Goal: Information Seeking & Learning: Learn about a topic

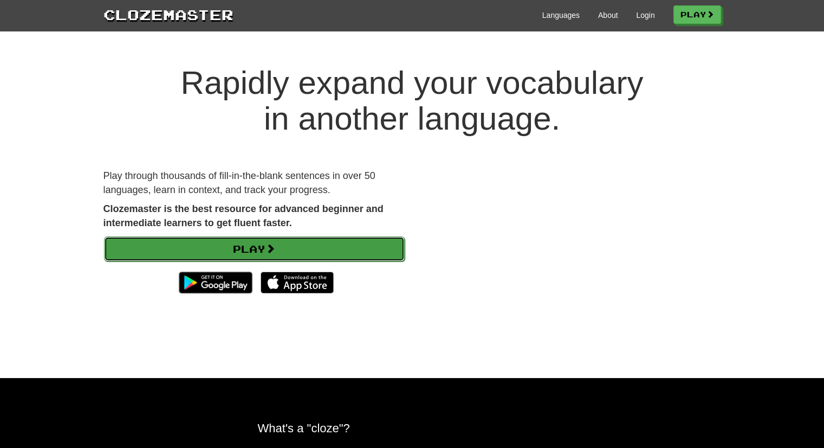
click at [271, 251] on span at bounding box center [271, 248] width 10 height 10
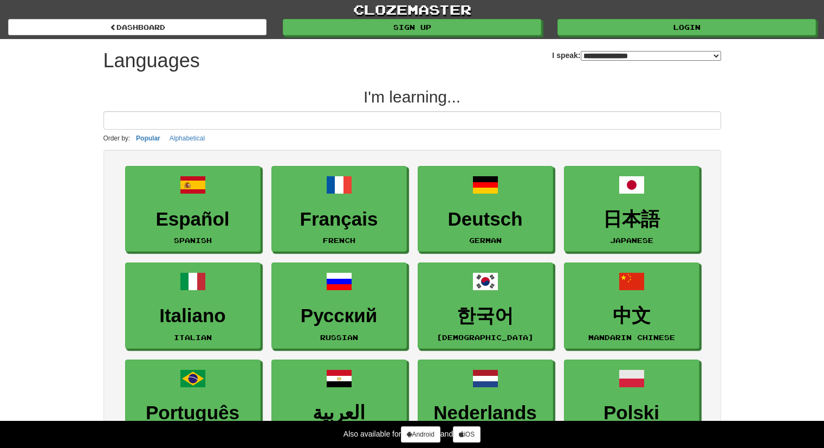
select select "*******"
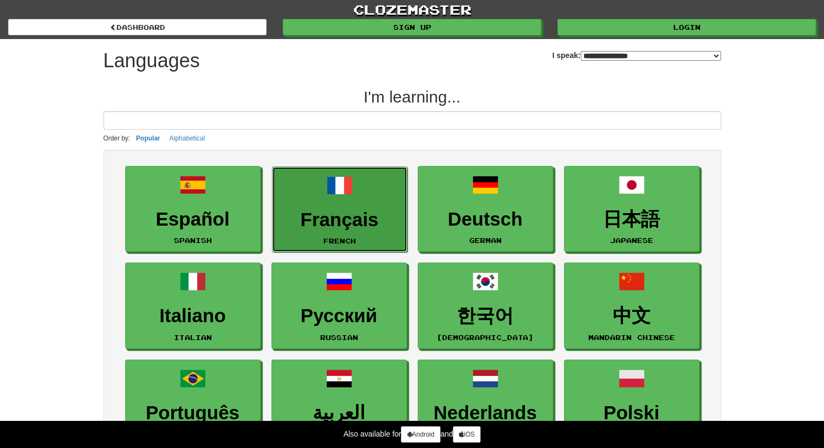
click at [335, 211] on h3 "Français" at bounding box center [340, 219] width 124 height 21
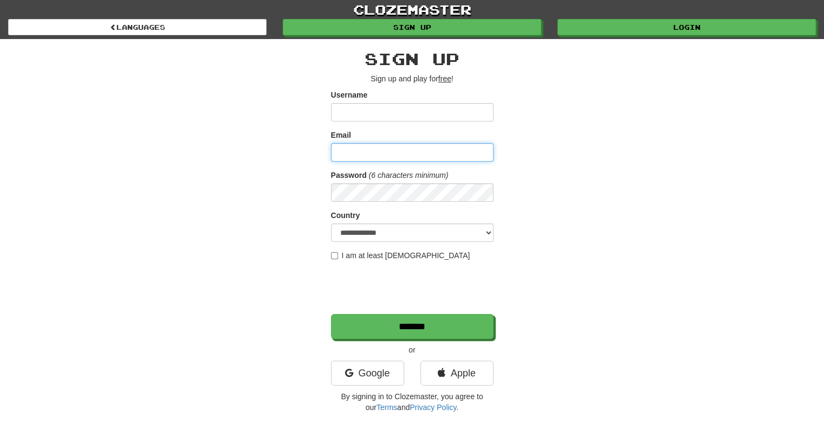
click at [372, 149] on input "Email" at bounding box center [412, 152] width 163 height 18
type input "**********"
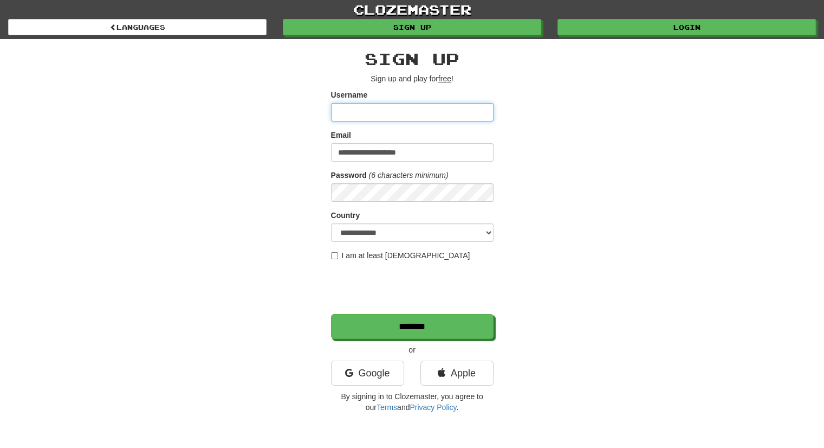
click at [384, 119] on input "Username" at bounding box center [412, 112] width 163 height 18
drag, startPoint x: 442, startPoint y: 116, endPoint x: 383, endPoint y: 118, distance: 59.7
click at [383, 118] on input "**********" at bounding box center [412, 112] width 163 height 18
type input "**********"
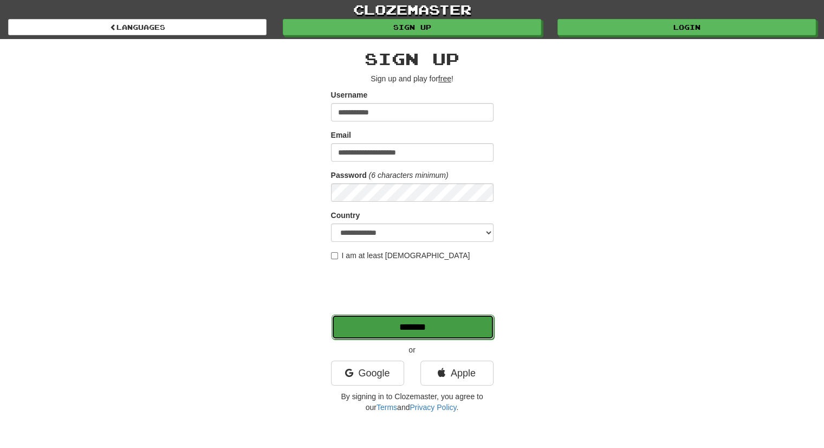
click at [371, 323] on input "*******" at bounding box center [413, 326] width 163 height 25
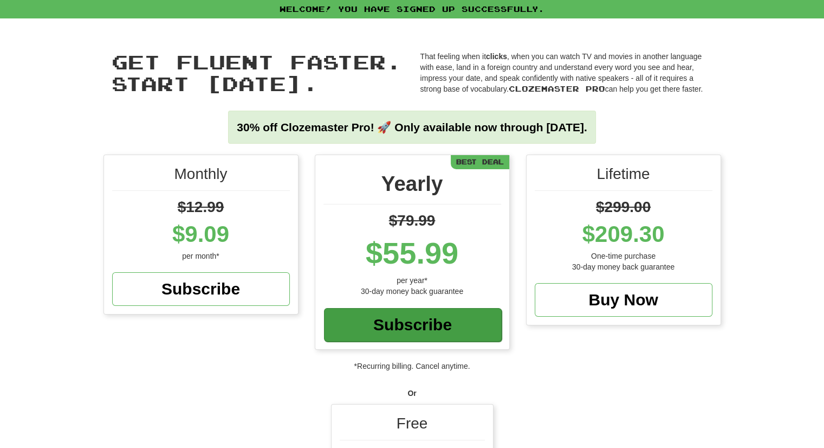
scroll to position [119, 0]
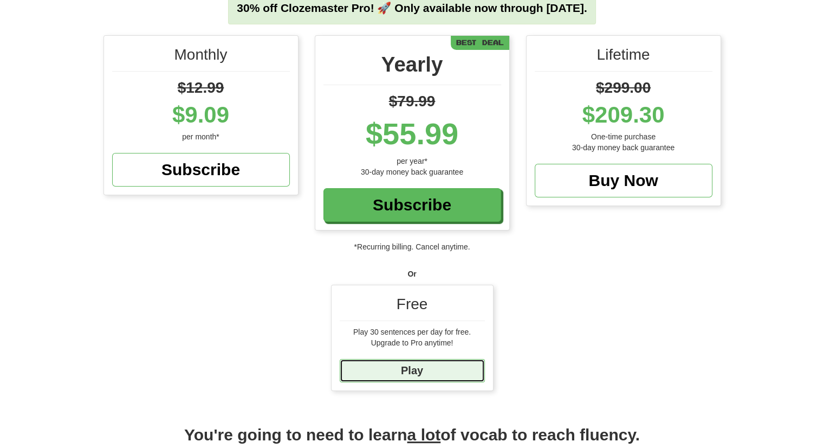
click at [392, 372] on link "Play" at bounding box center [412, 370] width 145 height 23
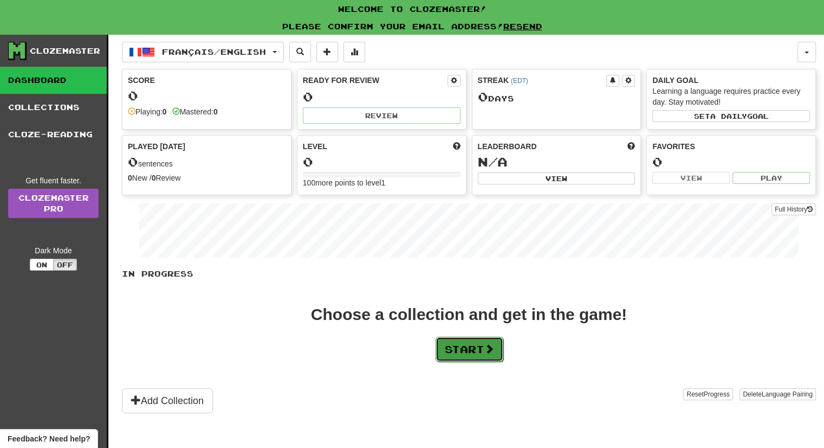
click at [480, 357] on button "Start" at bounding box center [470, 349] width 68 height 25
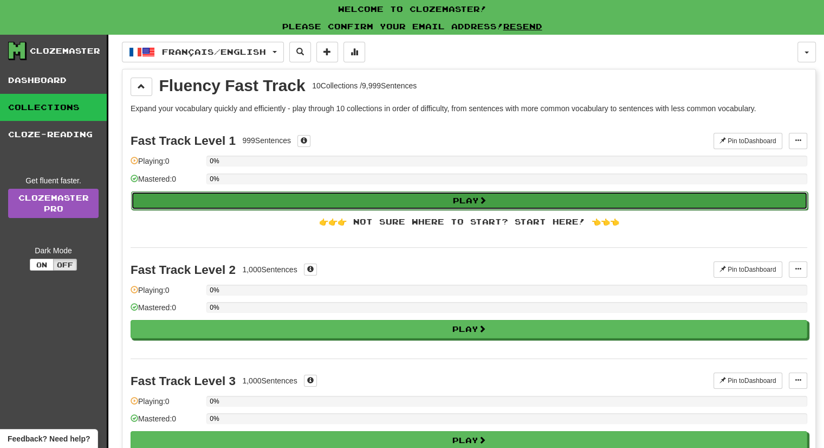
click at [295, 201] on button "Play" at bounding box center [469, 200] width 677 height 18
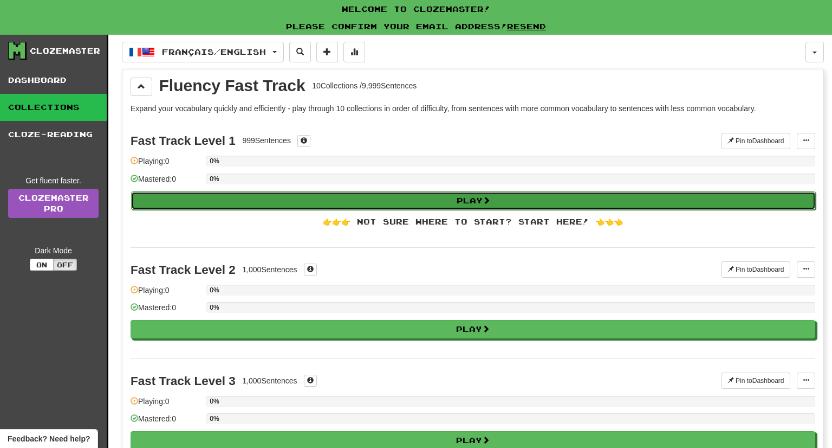
select select "**"
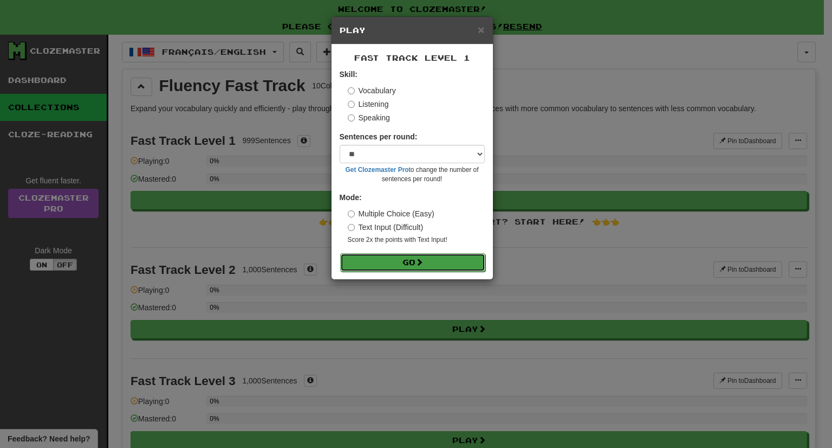
click at [389, 260] on button "Go" at bounding box center [412, 262] width 145 height 18
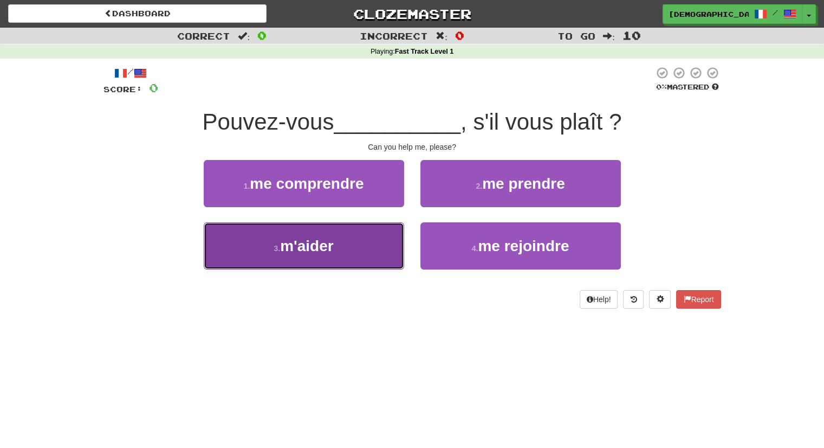
click at [295, 251] on span "m'aider" at bounding box center [306, 245] width 53 height 17
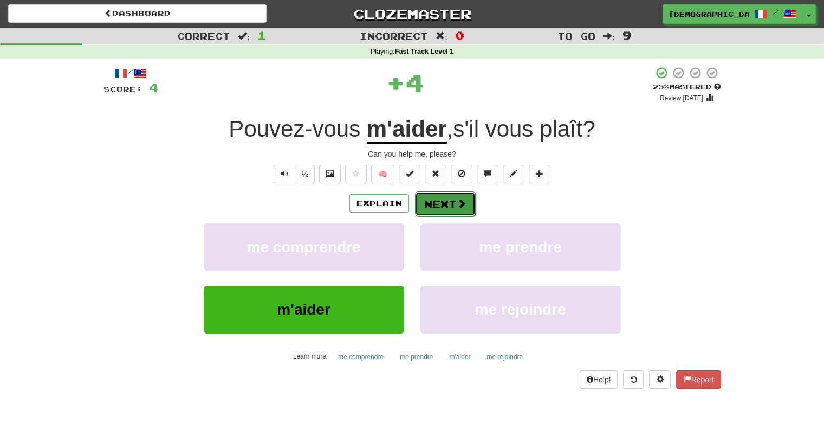
click at [441, 203] on button "Next" at bounding box center [445, 203] width 61 height 25
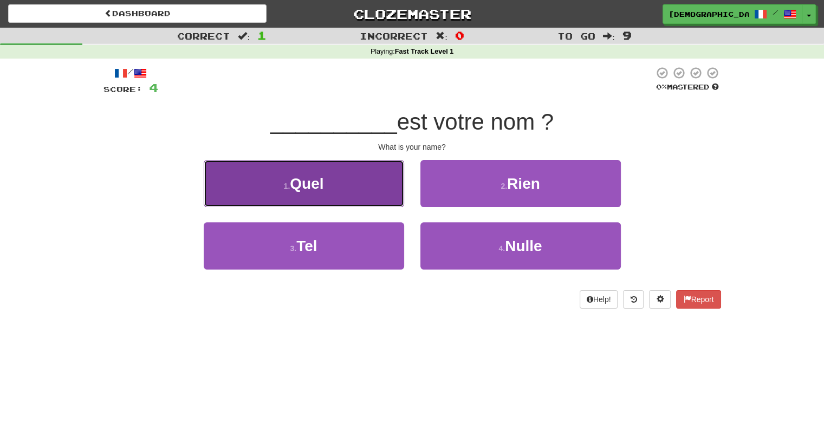
click at [322, 190] on span "Quel" at bounding box center [307, 183] width 34 height 17
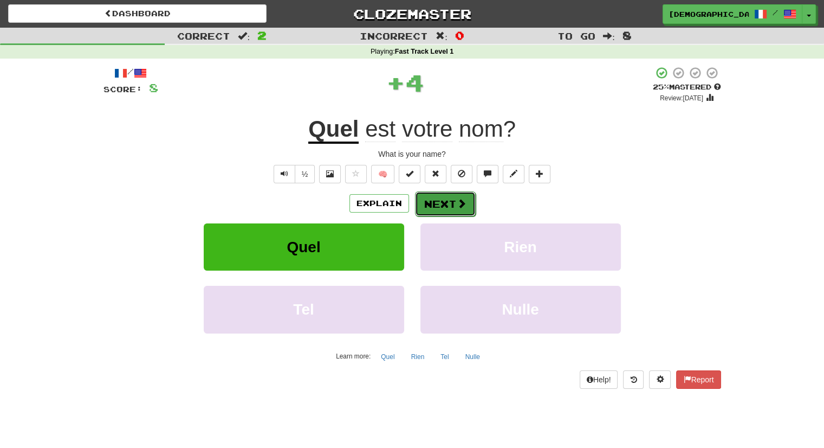
click at [438, 204] on button "Next" at bounding box center [445, 203] width 61 height 25
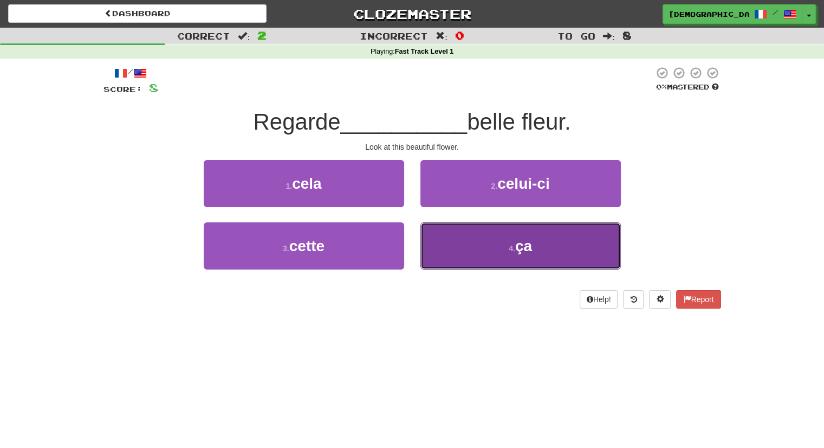
click at [490, 256] on button "4 . ça" at bounding box center [521, 245] width 201 height 47
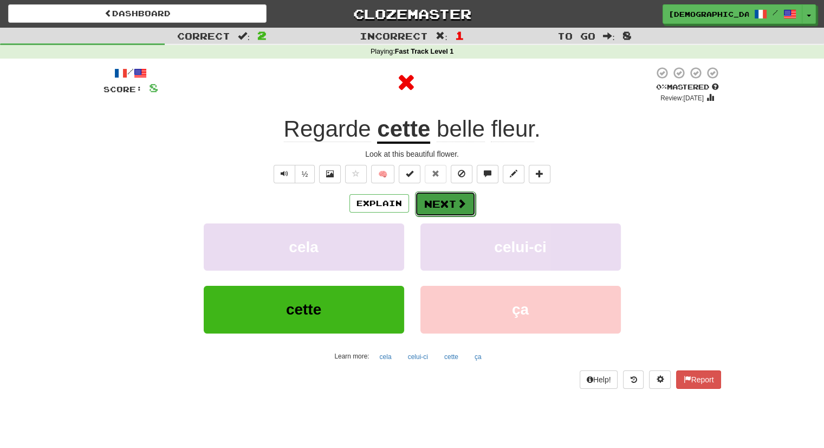
click at [448, 207] on button "Next" at bounding box center [445, 203] width 61 height 25
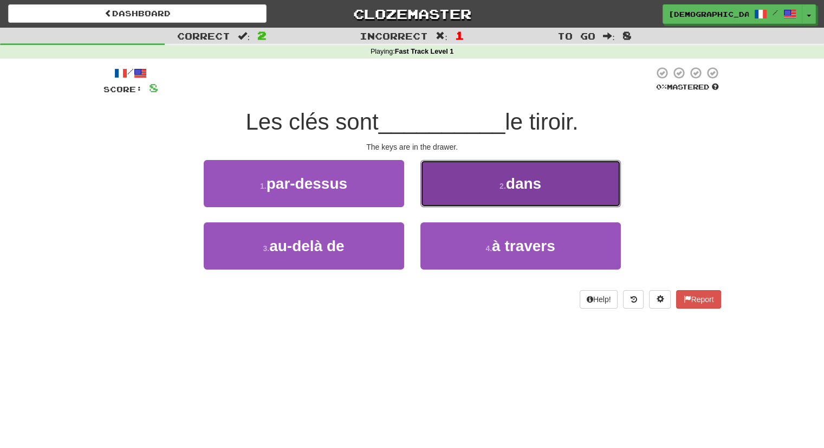
click at [516, 197] on button "2 . dans" at bounding box center [521, 183] width 201 height 47
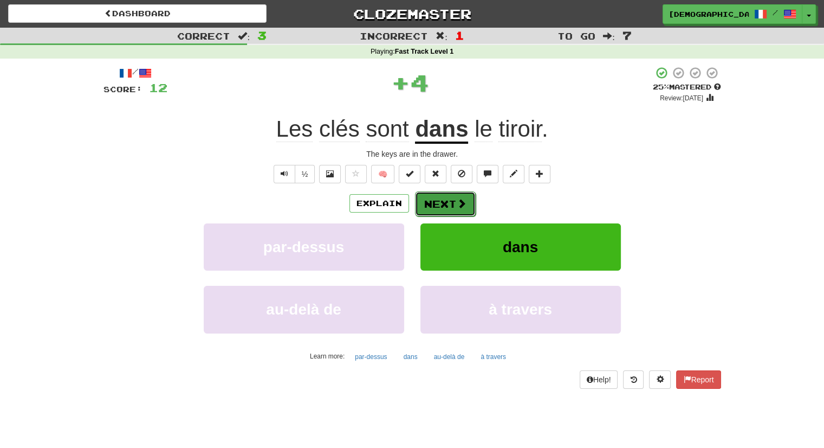
click at [440, 204] on button "Next" at bounding box center [445, 203] width 61 height 25
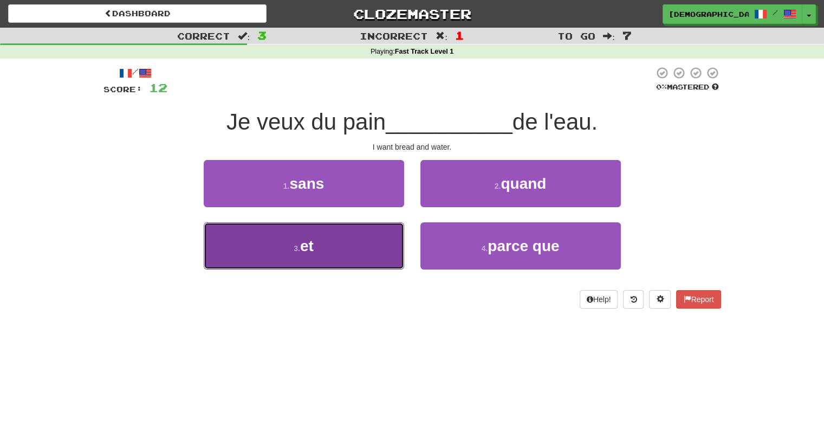
click at [312, 254] on button "3 . et" at bounding box center [304, 245] width 201 height 47
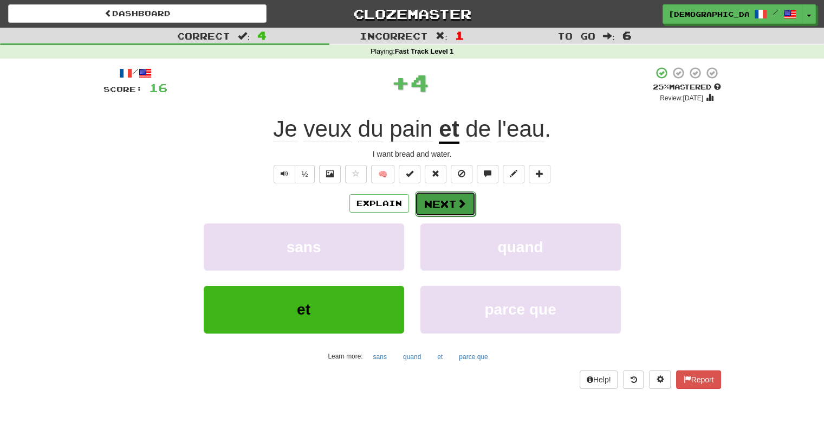
click at [449, 206] on button "Next" at bounding box center [445, 203] width 61 height 25
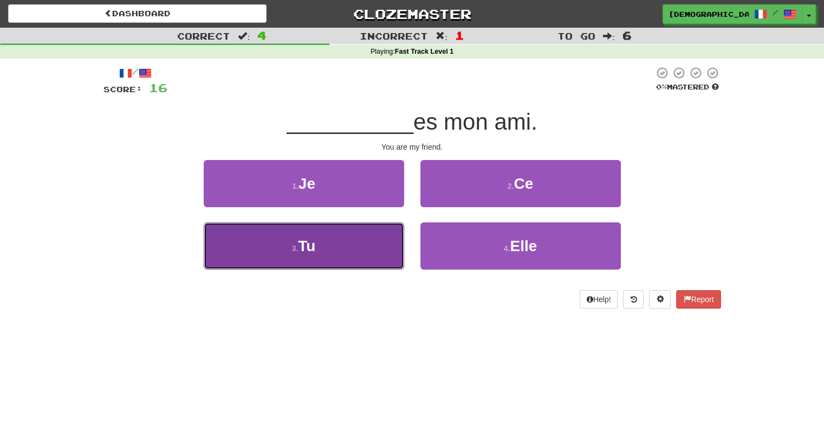
click at [382, 256] on button "3 . Tu" at bounding box center [304, 245] width 201 height 47
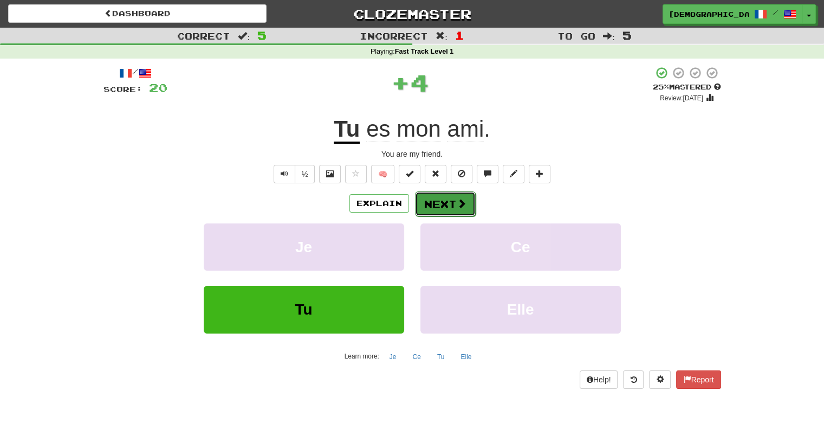
click at [460, 207] on span at bounding box center [462, 203] width 10 height 10
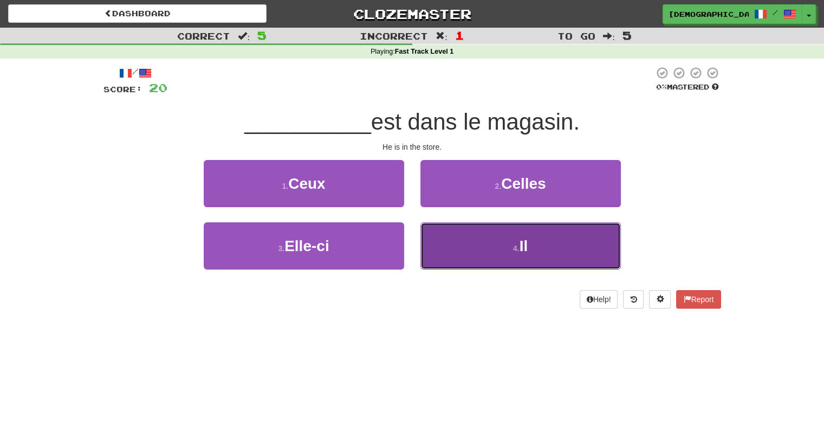
click at [518, 244] on small "4 ." at bounding box center [516, 248] width 7 height 9
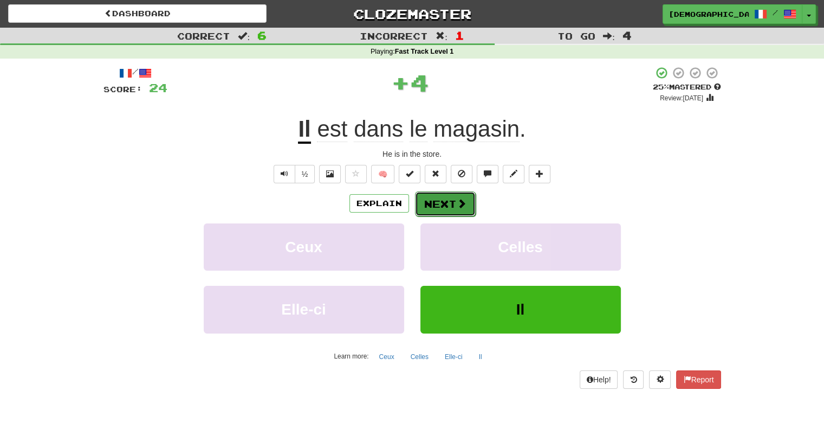
click at [438, 204] on button "Next" at bounding box center [445, 203] width 61 height 25
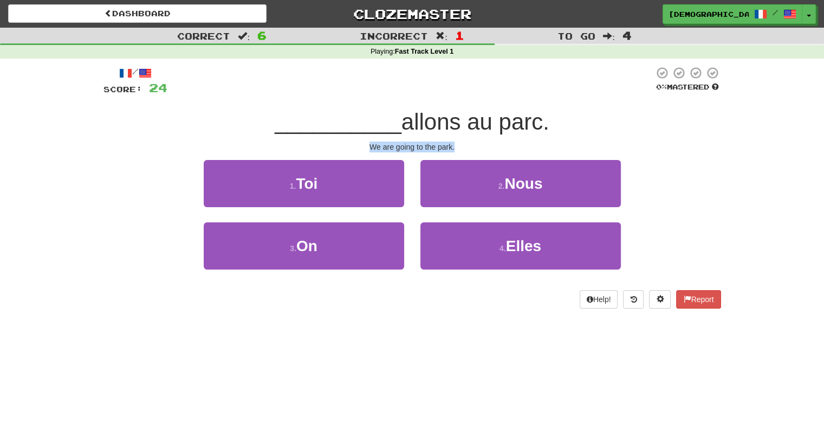
drag, startPoint x: 368, startPoint y: 147, endPoint x: 464, endPoint y: 146, distance: 96.5
click at [464, 146] on div "We are going to the park." at bounding box center [413, 146] width 618 height 11
click at [439, 146] on div "We are going to the park." at bounding box center [413, 146] width 618 height 11
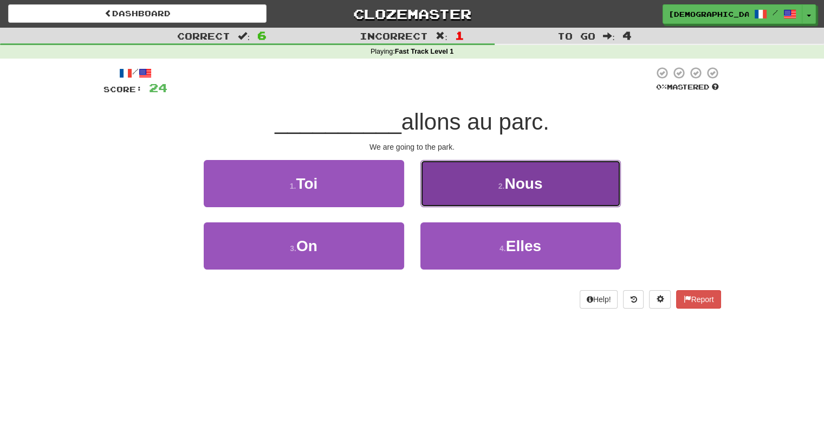
click at [514, 179] on span "Nous" at bounding box center [524, 183] width 38 height 17
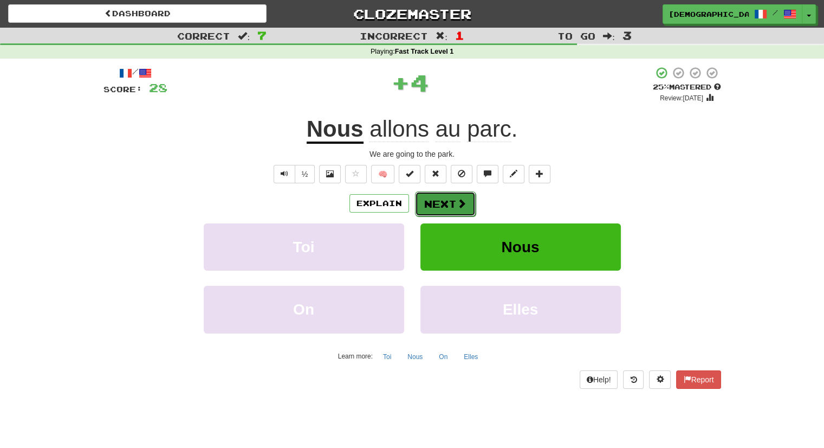
click at [427, 206] on button "Next" at bounding box center [445, 203] width 61 height 25
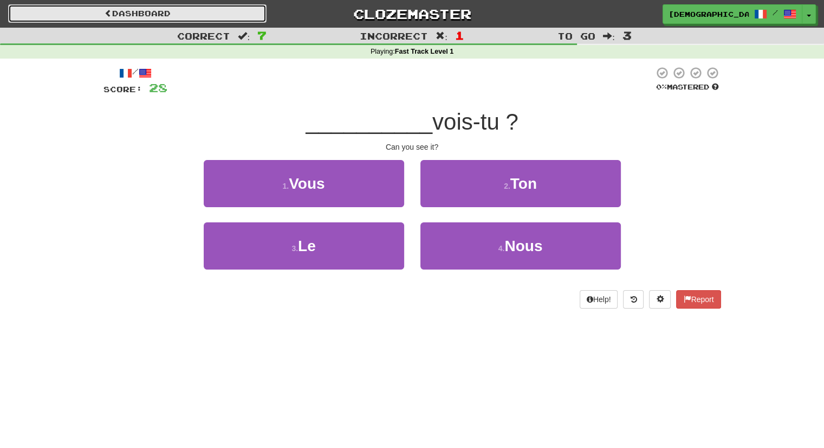
click at [115, 5] on link "Dashboard" at bounding box center [137, 13] width 259 height 18
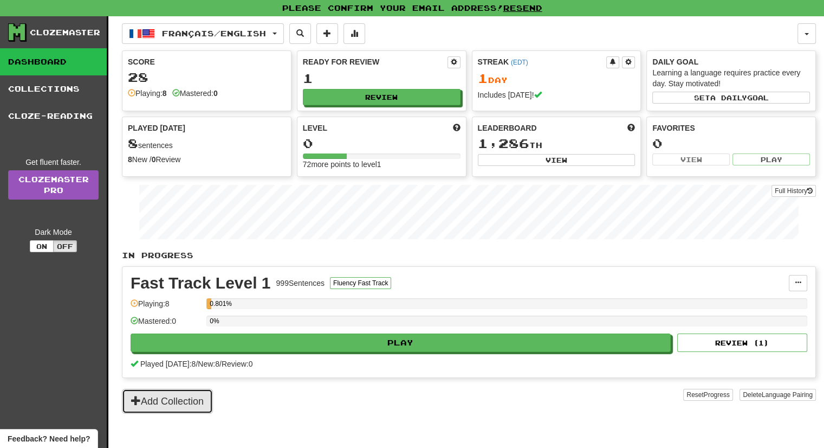
click at [188, 404] on button "Add Collection" at bounding box center [167, 401] width 91 height 25
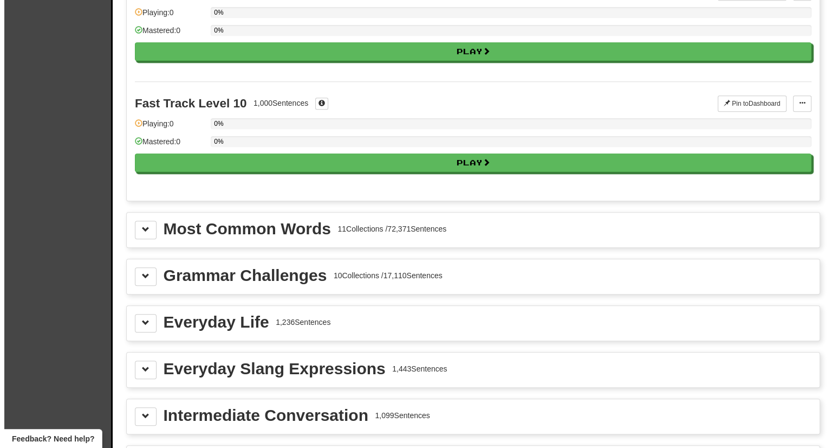
scroll to position [1020, 0]
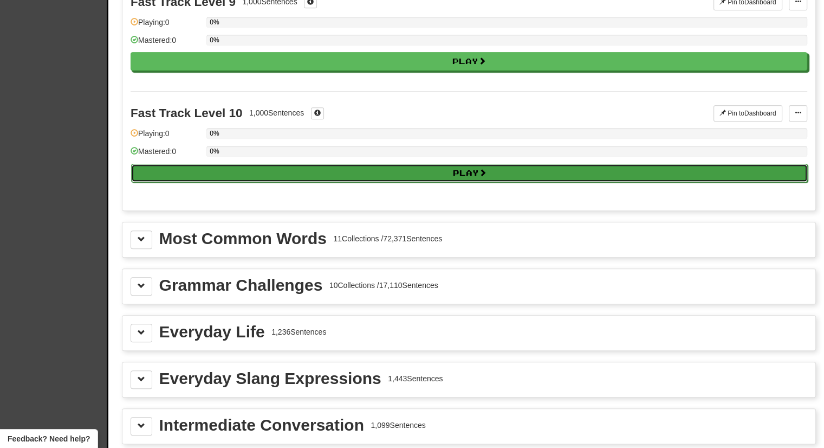
click at [290, 168] on button "Play" at bounding box center [469, 173] width 677 height 18
select select "**"
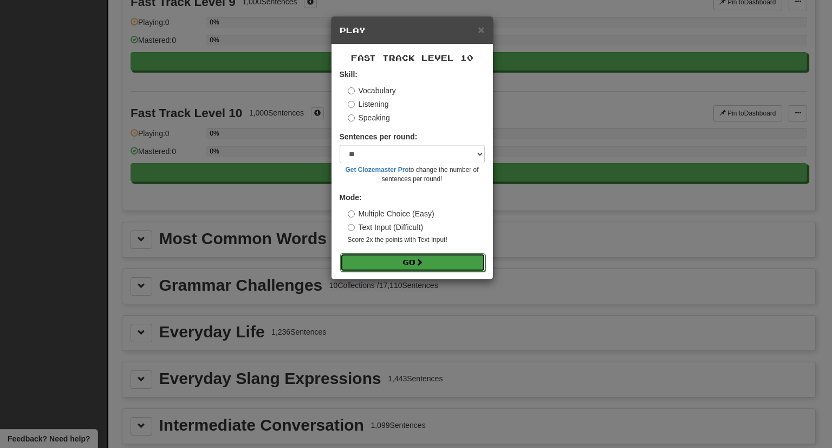
click at [398, 262] on button "Go" at bounding box center [412, 262] width 145 height 18
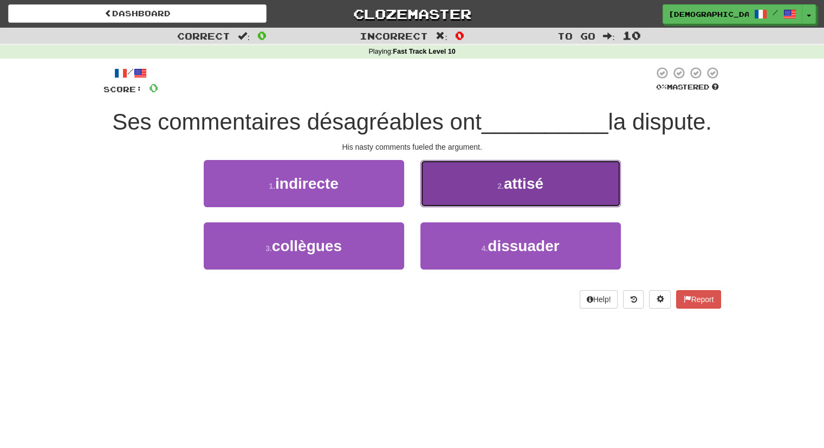
click at [546, 196] on button "2 . [GEOGRAPHIC_DATA]" at bounding box center [521, 183] width 201 height 47
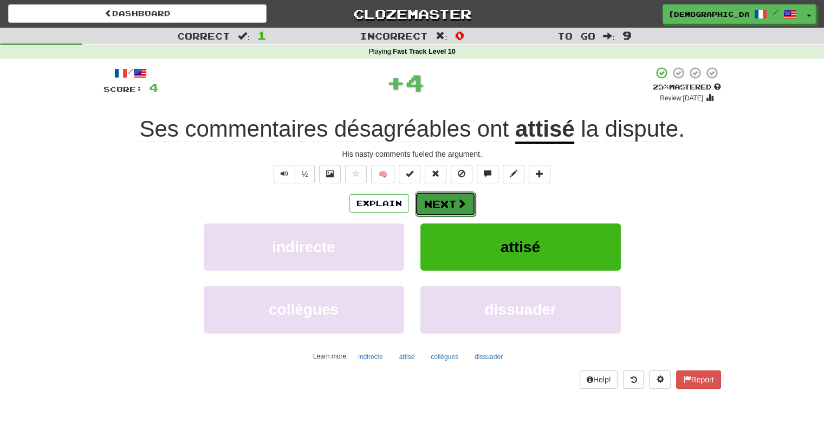
click at [455, 208] on button "Next" at bounding box center [445, 203] width 61 height 25
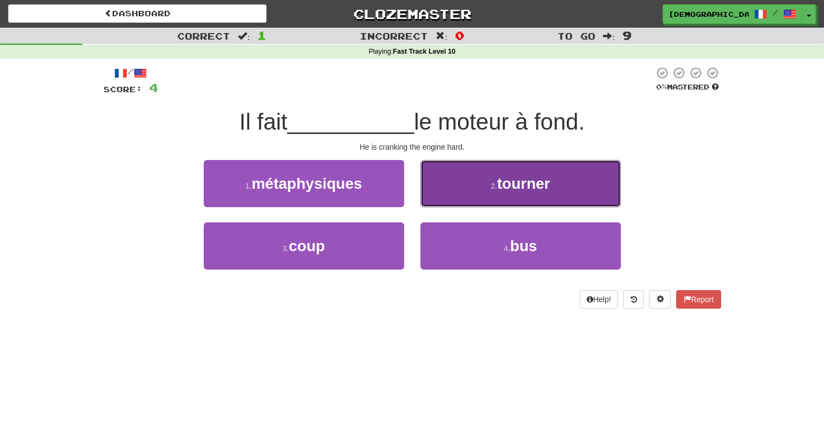
click at [494, 187] on small "2 ." at bounding box center [494, 186] width 7 height 9
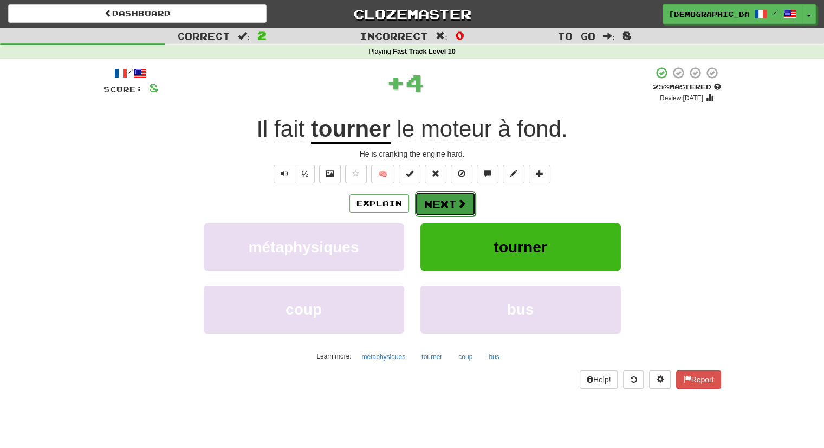
click at [442, 196] on button "Next" at bounding box center [445, 203] width 61 height 25
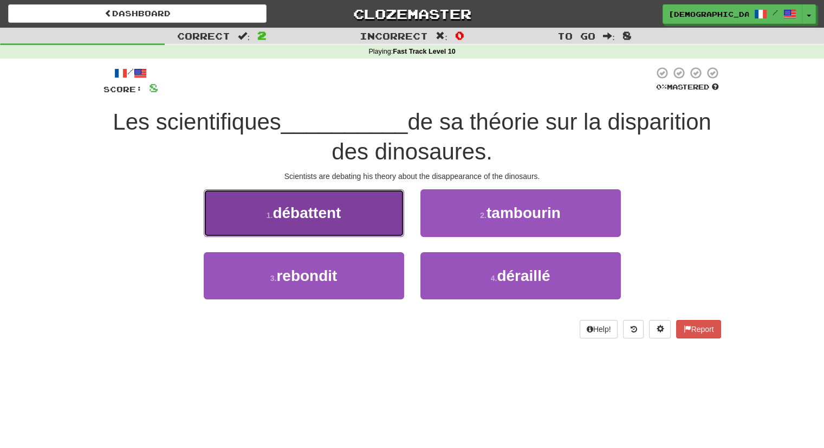
click at [319, 219] on span "débattent" at bounding box center [307, 212] width 68 height 17
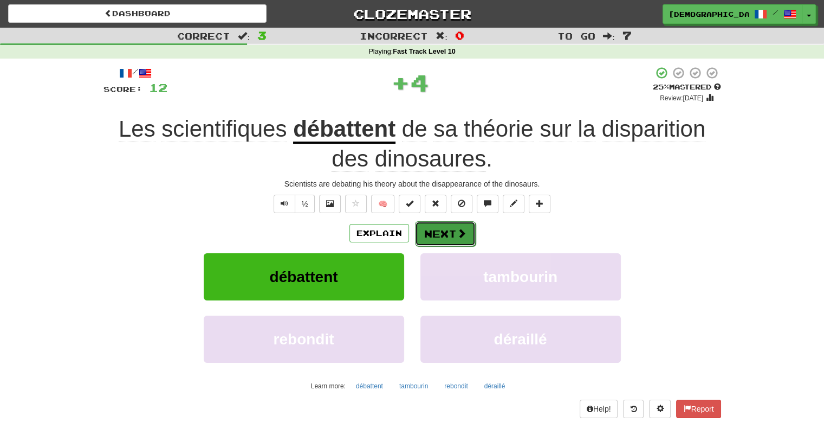
click at [431, 228] on button "Next" at bounding box center [445, 233] width 61 height 25
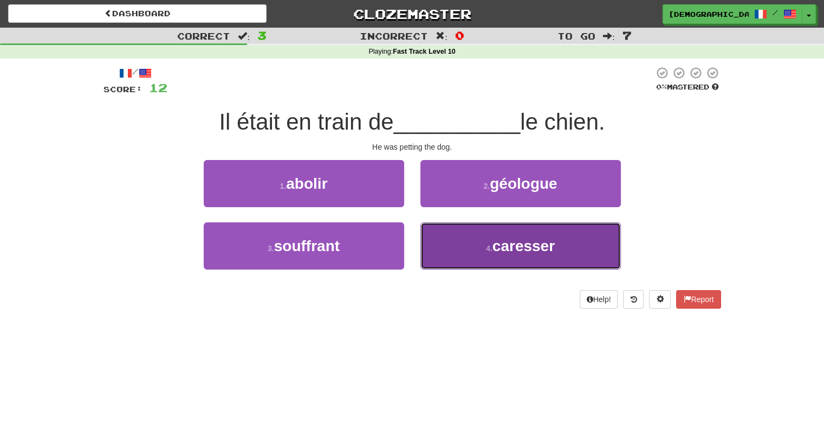
click at [542, 242] on span "caresser" at bounding box center [524, 245] width 62 height 17
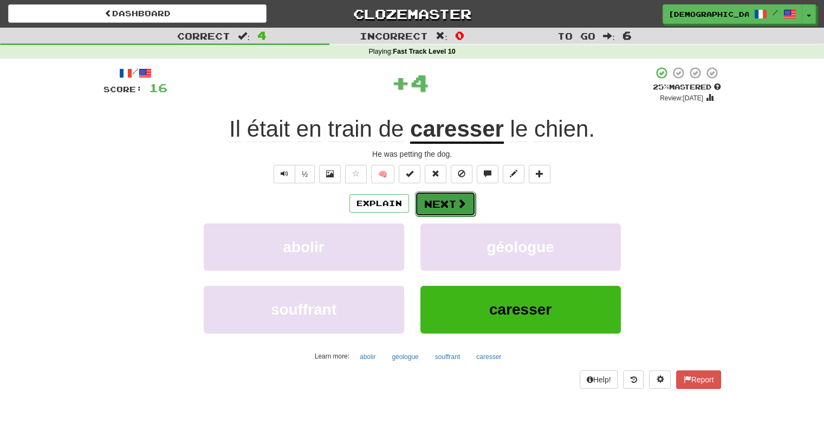
click at [449, 197] on button "Next" at bounding box center [445, 203] width 61 height 25
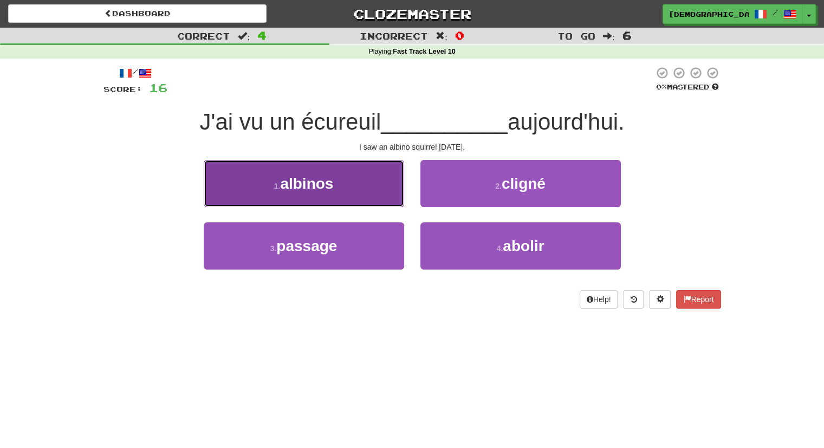
click at [331, 184] on span "albinos" at bounding box center [306, 183] width 53 height 17
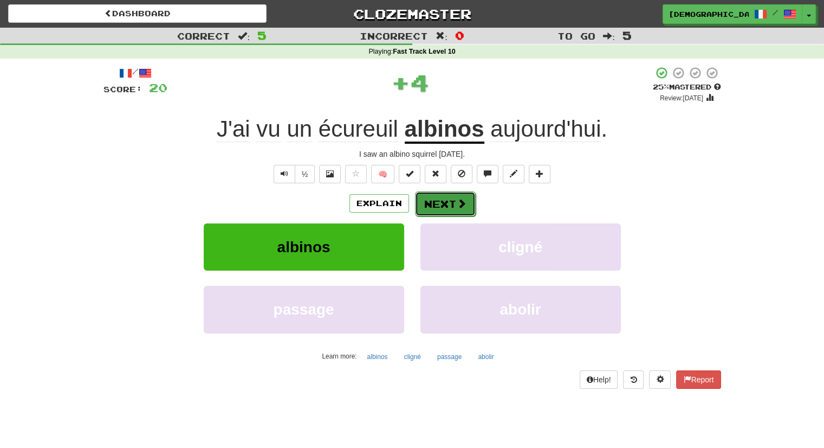
click at [441, 211] on button "Next" at bounding box center [445, 203] width 61 height 25
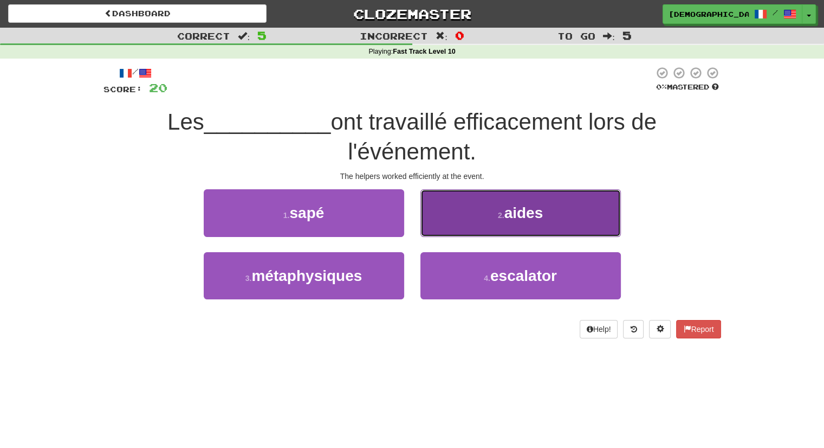
click at [485, 207] on button "2 . aides" at bounding box center [521, 212] width 201 height 47
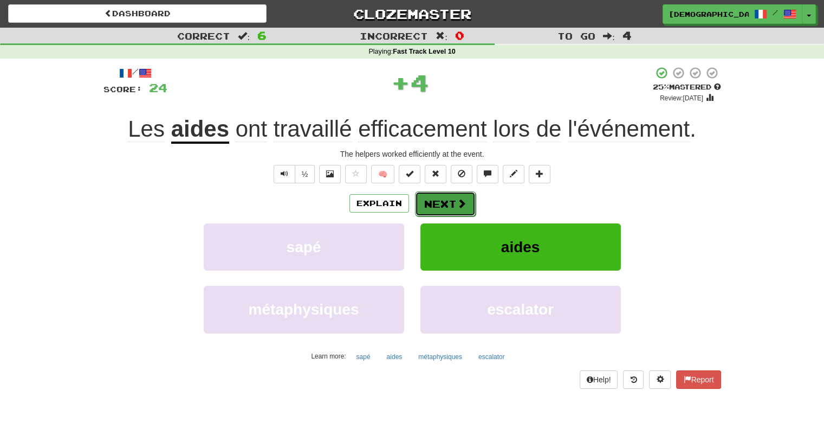
click at [438, 203] on button "Next" at bounding box center [445, 203] width 61 height 25
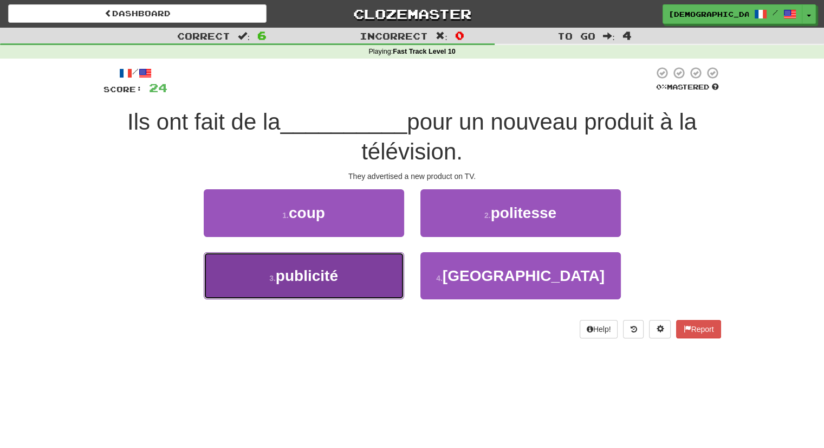
click at [350, 271] on button "3 . publicité" at bounding box center [304, 275] width 201 height 47
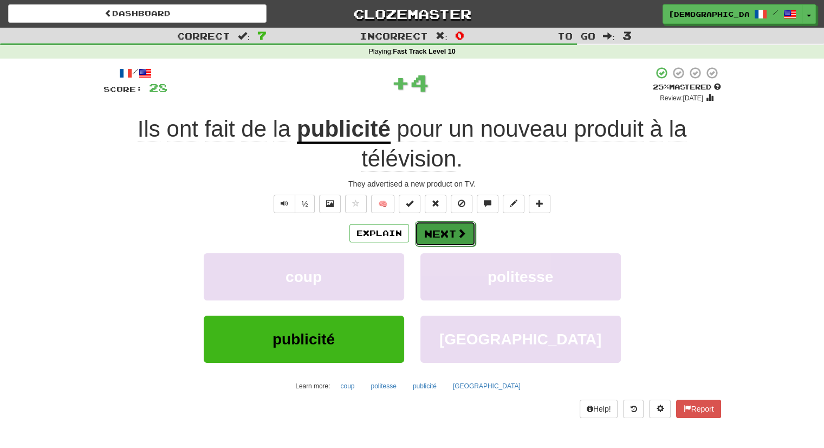
click at [457, 234] on span at bounding box center [462, 233] width 10 height 10
